Goal: Information Seeking & Learning: Find contact information

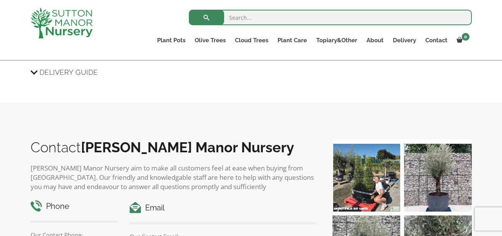
scroll to position [1016, 0]
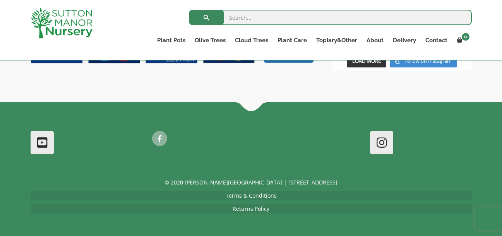
click at [438, 46] on li "Contact" at bounding box center [436, 42] width 31 height 15
click at [435, 43] on link "Contact" at bounding box center [436, 40] width 31 height 11
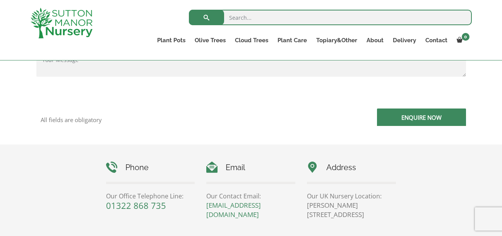
scroll to position [324, 0]
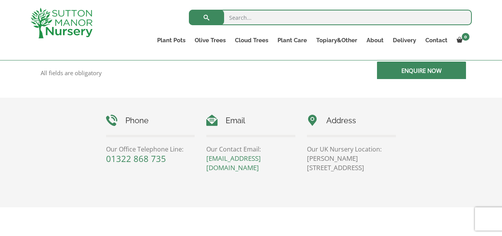
drag, startPoint x: 380, startPoint y: 165, endPoint x: 347, endPoint y: 170, distance: 33.9
click at [347, 170] on p "Sutton Manor Nursery, Dartford Rd, DA4 9HZ" at bounding box center [351, 163] width 89 height 19
copy p "DA4 9HZ"
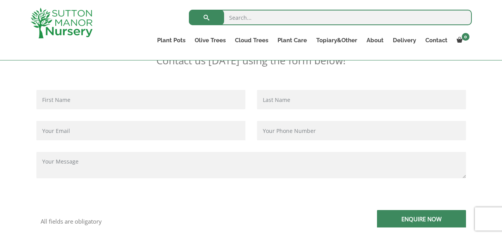
scroll to position [0, 0]
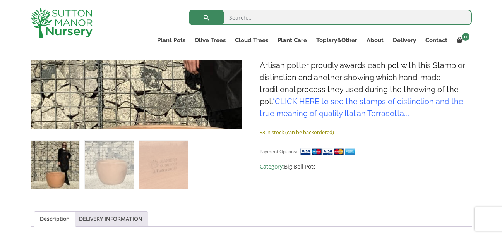
scroll to position [266, 0]
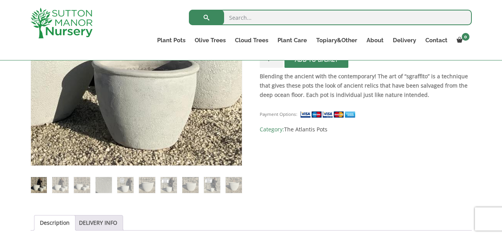
scroll to position [303, 0]
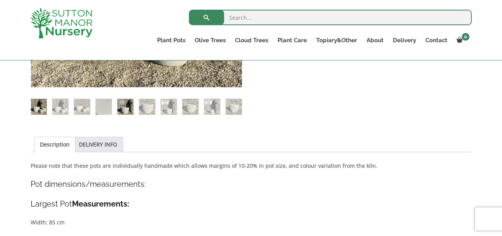
click at [122, 102] on img at bounding box center [125, 107] width 16 height 16
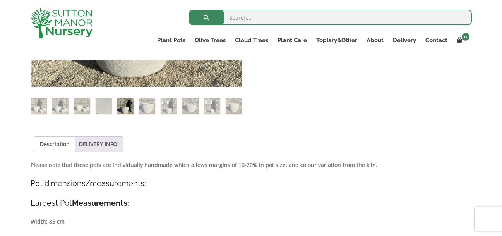
scroll to position [224, 0]
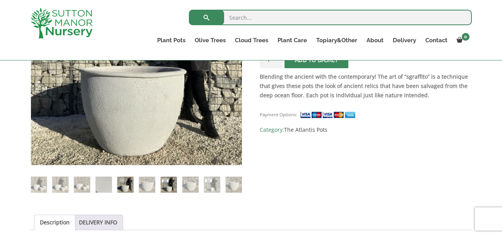
click at [174, 178] on img at bounding box center [169, 184] width 16 height 16
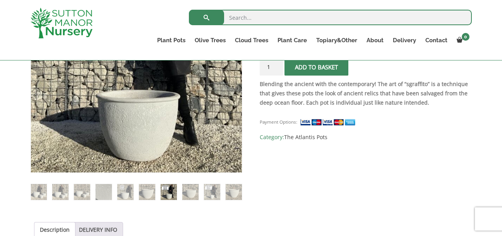
scroll to position [220, 0]
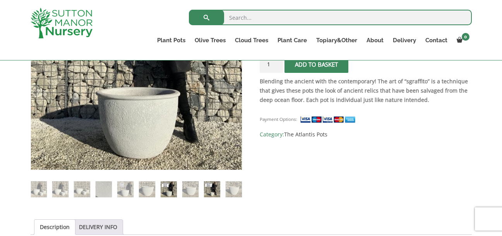
click at [210, 187] on img at bounding box center [212, 189] width 16 height 16
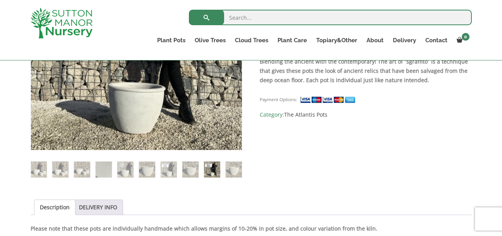
scroll to position [239, 0]
click at [115, 163] on ol at bounding box center [137, 164] width 212 height 27
click at [124, 163] on img at bounding box center [125, 170] width 16 height 16
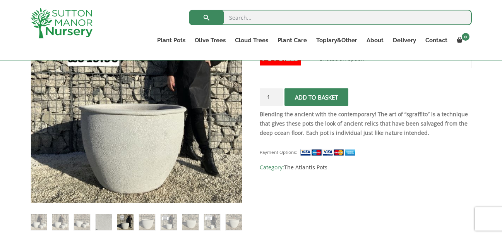
scroll to position [216, 0]
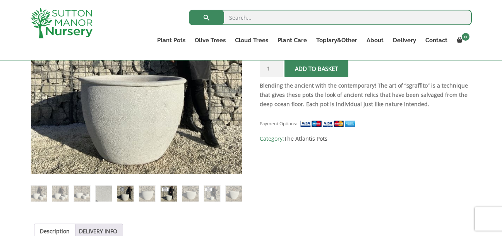
click at [172, 192] on img at bounding box center [169, 193] width 16 height 16
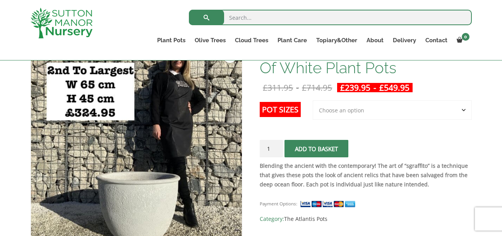
scroll to position [146, 0]
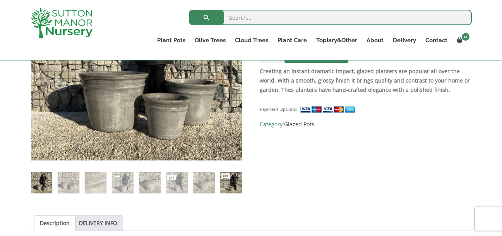
scroll to position [225, 0]
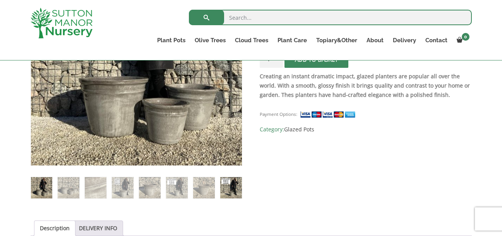
click at [231, 183] on img at bounding box center [230, 187] width 21 height 21
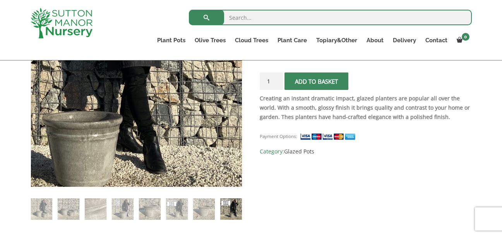
scroll to position [202, 0]
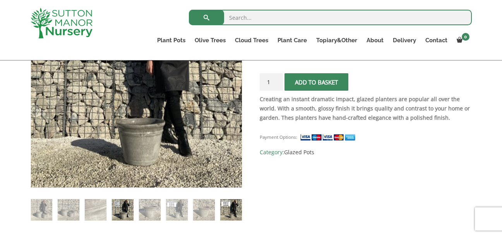
click at [120, 214] on img at bounding box center [122, 209] width 21 height 21
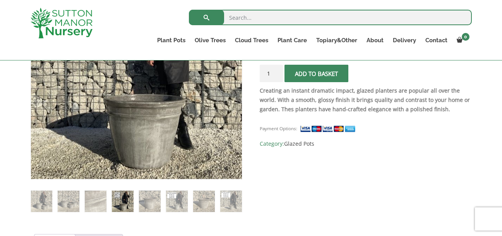
scroll to position [212, 0]
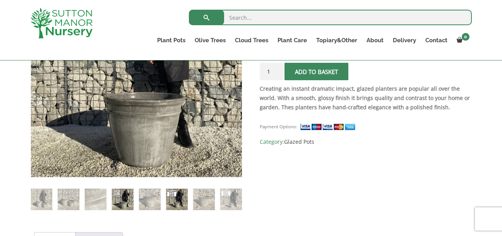
click at [180, 199] on img at bounding box center [176, 198] width 21 height 21
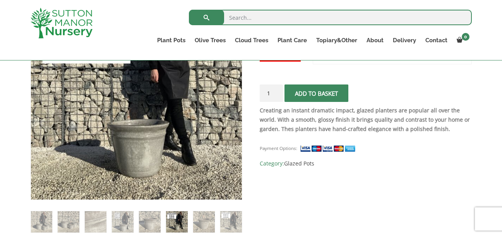
scroll to position [199, 0]
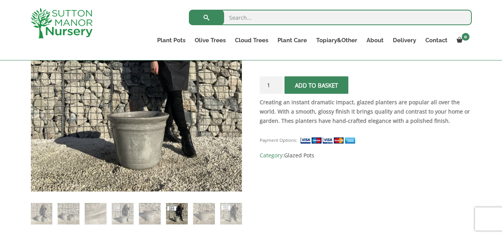
click at [177, 216] on img at bounding box center [176, 213] width 21 height 21
click at [228, 218] on img at bounding box center [230, 213] width 21 height 21
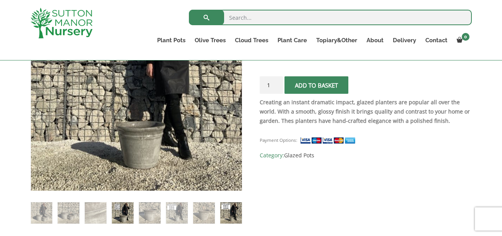
click at [128, 220] on img at bounding box center [122, 212] width 21 height 21
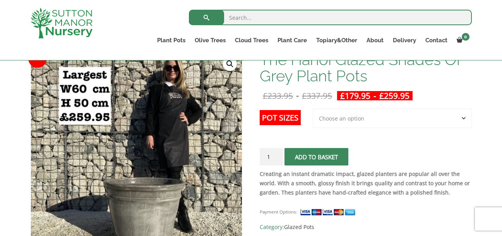
scroll to position [122, 0]
